Goal: Task Accomplishment & Management: Manage account settings

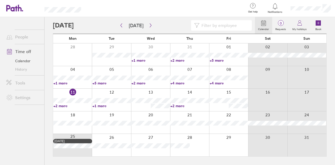
click at [113, 117] on div at bounding box center [111, 122] width 39 height 22
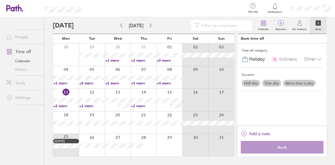
click at [250, 84] on label "Half day" at bounding box center [251, 83] width 18 height 7
click at [0, 0] on input "Half day" at bounding box center [0, 0] width 0 height 0
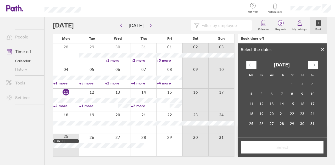
click at [250, 84] on div "Mo Tu We Th Fr Sa Su [DATE] 1 2 3 4 5 6 7 8 9 10 11 12 13 14 15 16 17 18 19 20 …" at bounding box center [281, 97] width 89 height 82
click at [260, 113] on td "19" at bounding box center [261, 114] width 10 height 10
click at [278, 147] on span "Select" at bounding box center [281, 147] width 75 height 5
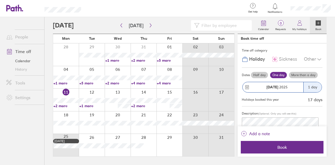
click at [259, 76] on label "Half day" at bounding box center [259, 75] width 17 height 6
click at [0, 0] on input "Half day" at bounding box center [0, 0] width 0 height 0
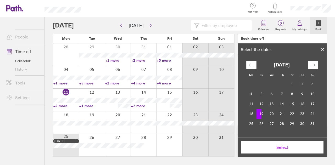
click at [257, 114] on td "19" at bounding box center [261, 114] width 10 height 10
click at [280, 145] on span "Select" at bounding box center [281, 147] width 75 height 5
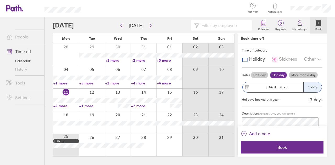
click at [307, 89] on div "1 day" at bounding box center [312, 87] width 18 height 10
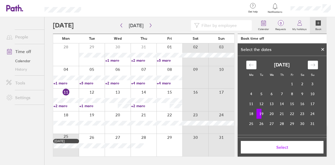
click at [257, 111] on td "19" at bounding box center [261, 114] width 10 height 10
click at [322, 48] on icon at bounding box center [323, 49] width 4 height 3
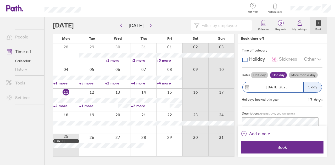
click at [256, 72] on label "Half day" at bounding box center [259, 75] width 17 height 6
click at [0, 0] on input "Half day" at bounding box center [0, 0] width 0 height 0
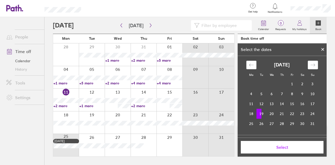
click at [249, 65] on icon "Move backward to switch to the previous month." at bounding box center [251, 65] width 4 height 3
click at [311, 66] on icon "Move forward to switch to the next month." at bounding box center [312, 64] width 5 height 5
click at [257, 114] on td "19" at bounding box center [261, 114] width 10 height 10
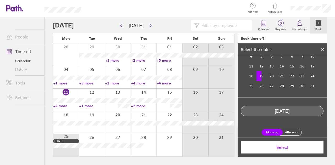
scroll to position [40, 0]
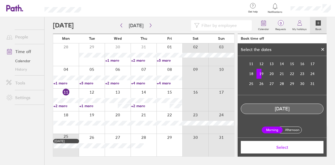
click at [273, 130] on label "Morning" at bounding box center [271, 130] width 21 height 7
click at [0, 0] on input "Morning" at bounding box center [0, 0] width 0 height 0
click at [279, 147] on span "Select" at bounding box center [281, 147] width 75 height 5
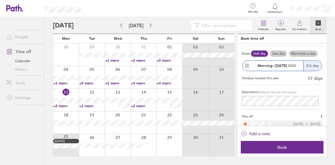
scroll to position [26, 0]
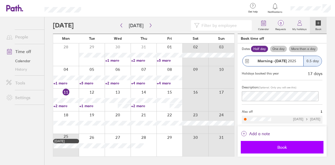
click at [280, 146] on span "Book" at bounding box center [281, 147] width 75 height 5
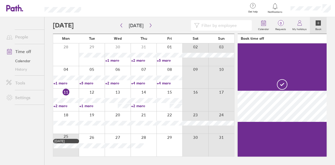
click at [306, 5] on div at bounding box center [310, 8] width 49 height 17
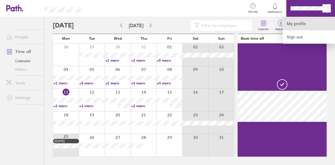
click at [292, 21] on link "My profile" at bounding box center [308, 23] width 52 height 13
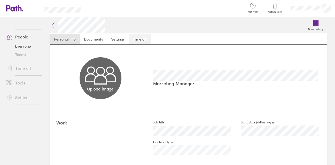
click at [139, 39] on link "Time off" at bounding box center [140, 39] width 22 height 10
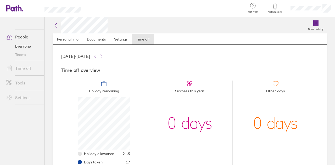
click at [55, 25] on icon at bounding box center [56, 25] width 6 height 6
